Goal: Task Accomplishment & Management: Use online tool/utility

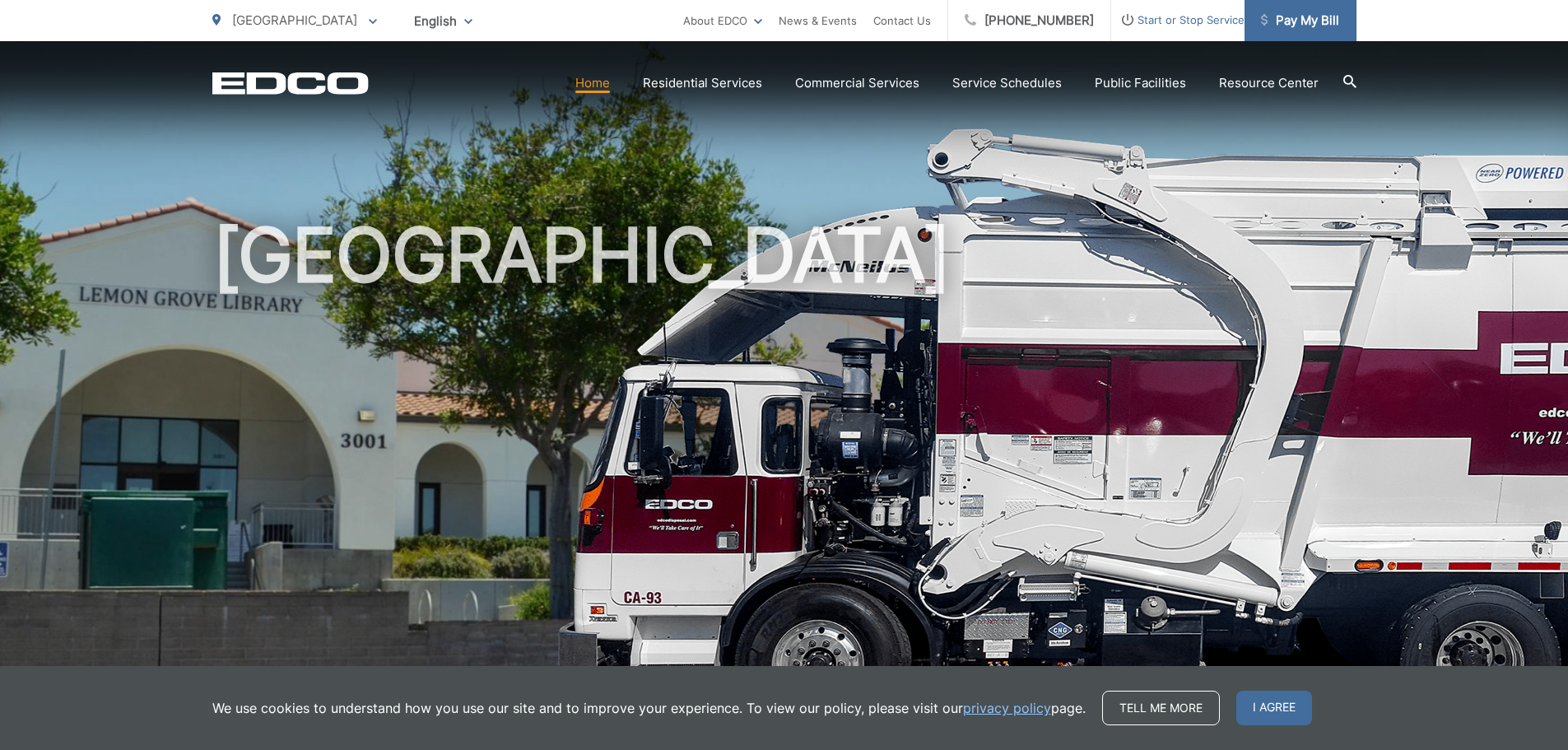
click at [1312, 20] on span "Pay My Bill" at bounding box center [1301, 20] width 78 height 20
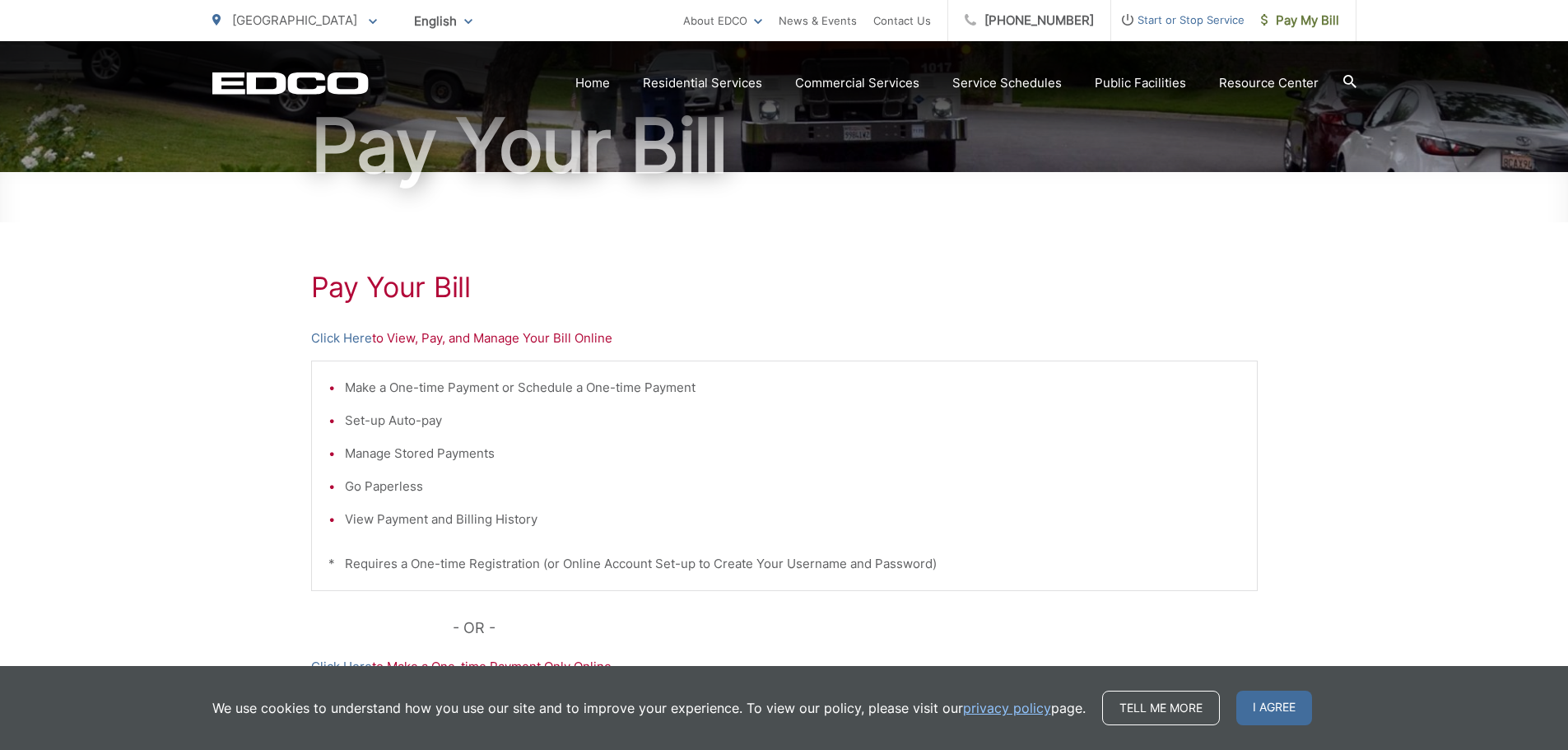
scroll to position [165, 0]
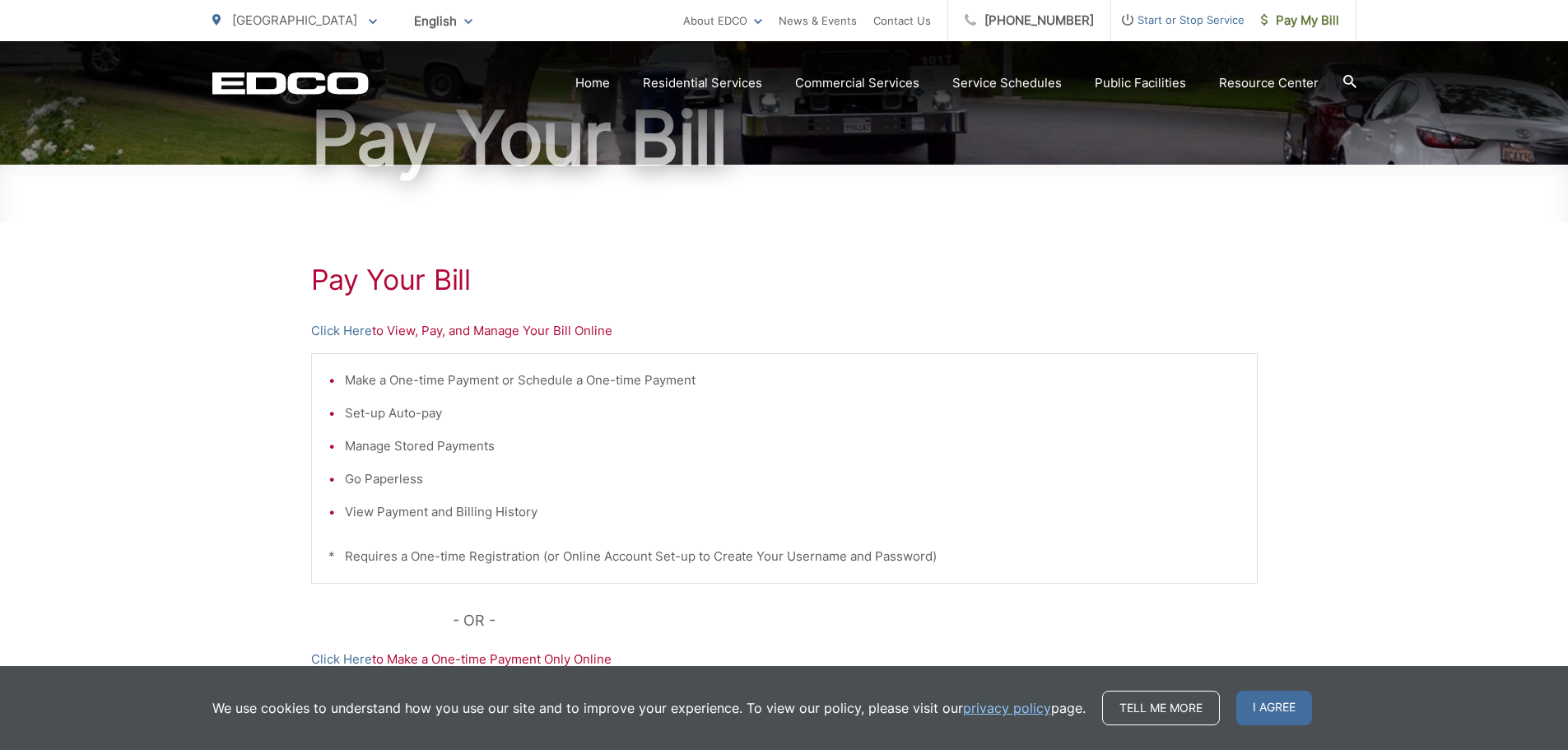
click at [515, 330] on p "Click Here to View, Pay, and Manage Your Bill Online" at bounding box center [784, 330] width 947 height 20
click at [342, 329] on link "Click Here" at bounding box center [342, 330] width 61 height 20
